Goal: Navigation & Orientation: Find specific page/section

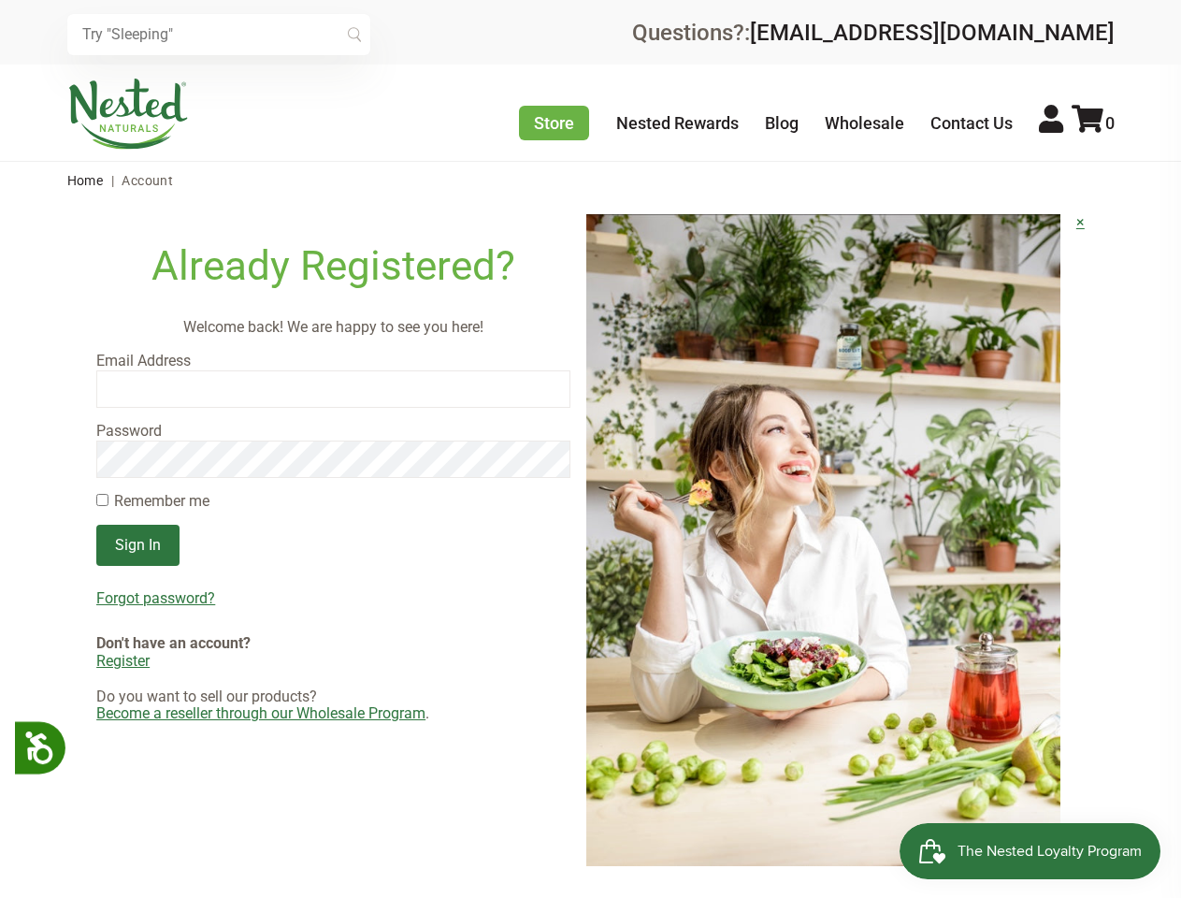
click at [590, 449] on img at bounding box center [823, 540] width 474 height 652
click at [41, 747] on icon at bounding box center [38, 747] width 33 height 33
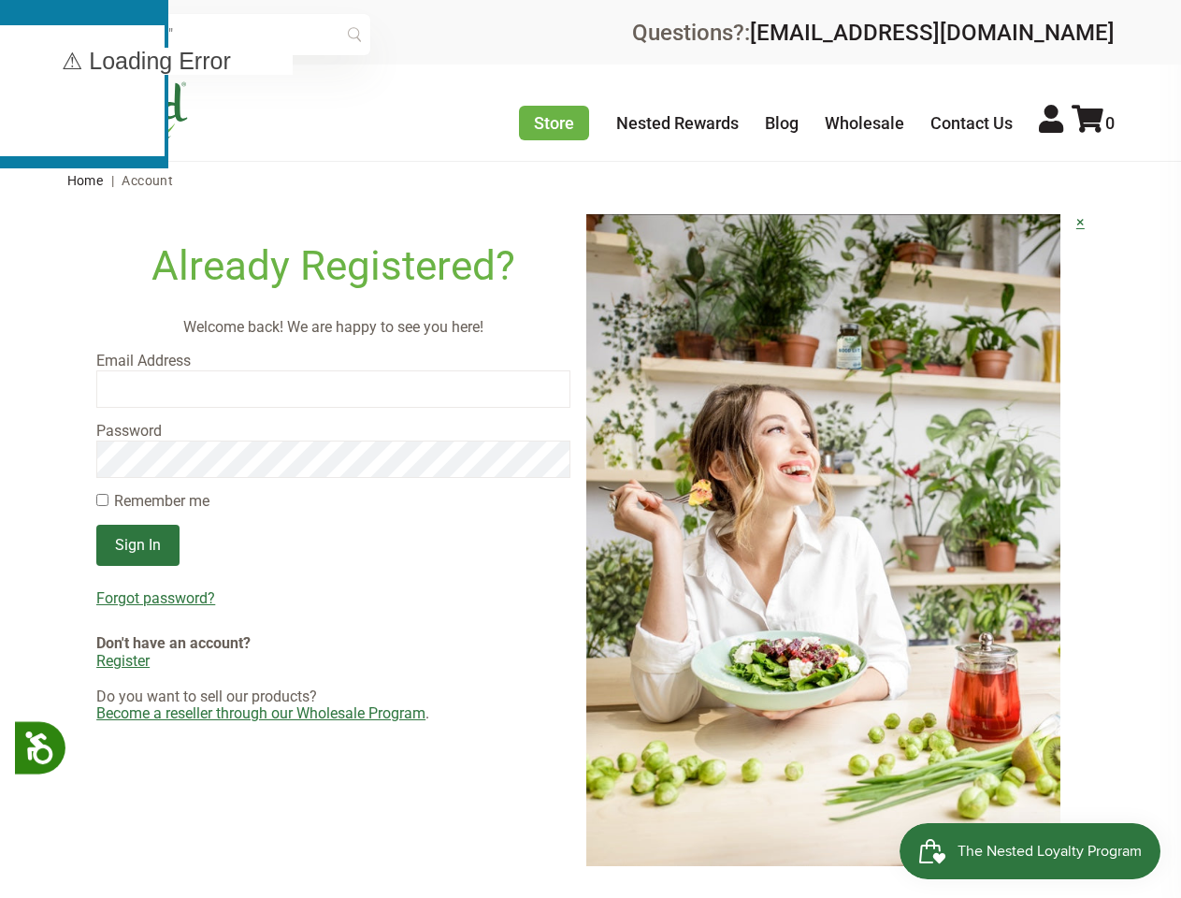
click at [219, 35] on input "text" at bounding box center [218, 34] width 303 height 41
click at [1093, 123] on icon at bounding box center [1088, 119] width 32 height 28
click at [0, 0] on div at bounding box center [0, 0] width 0 height 0
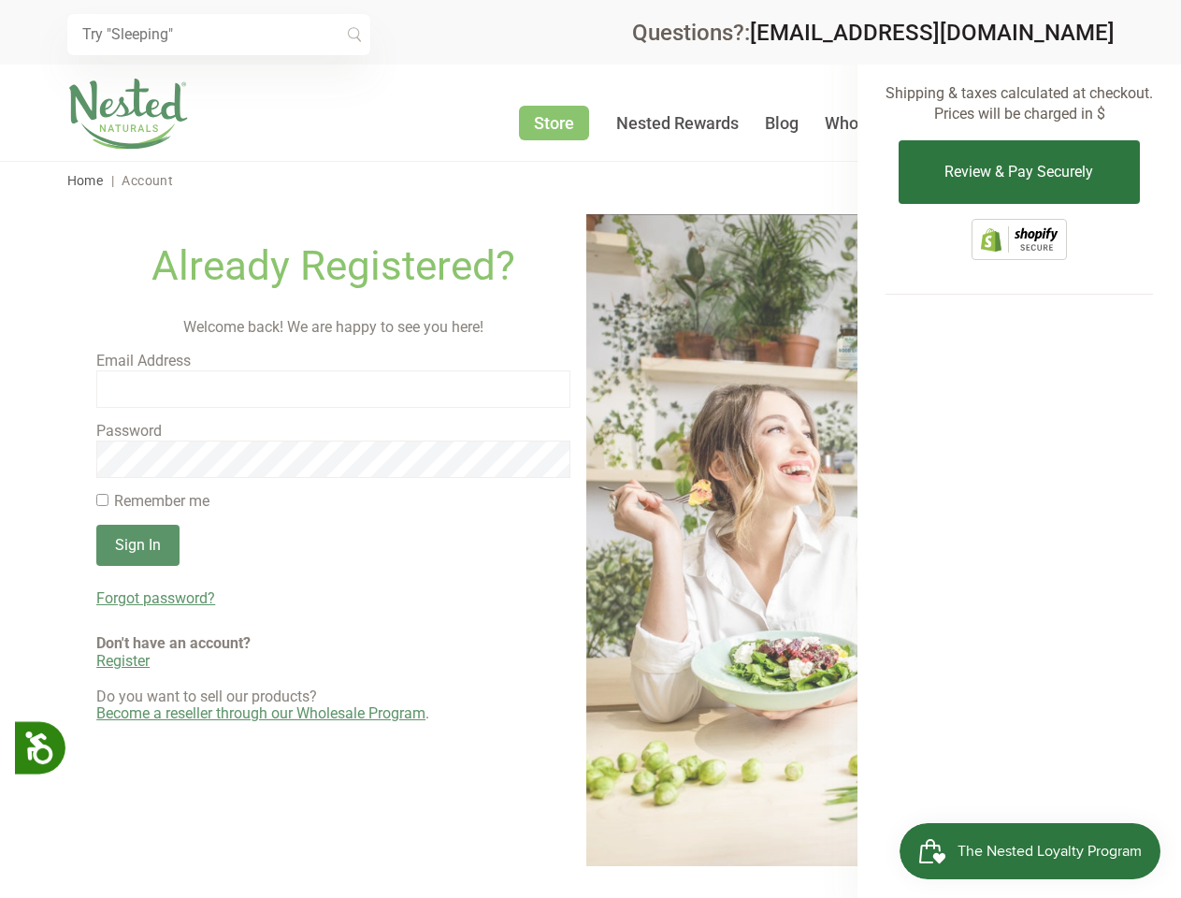
click at [333, 599] on div at bounding box center [590, 449] width 1181 height 898
